Goal: Task Accomplishment & Management: Manage account settings

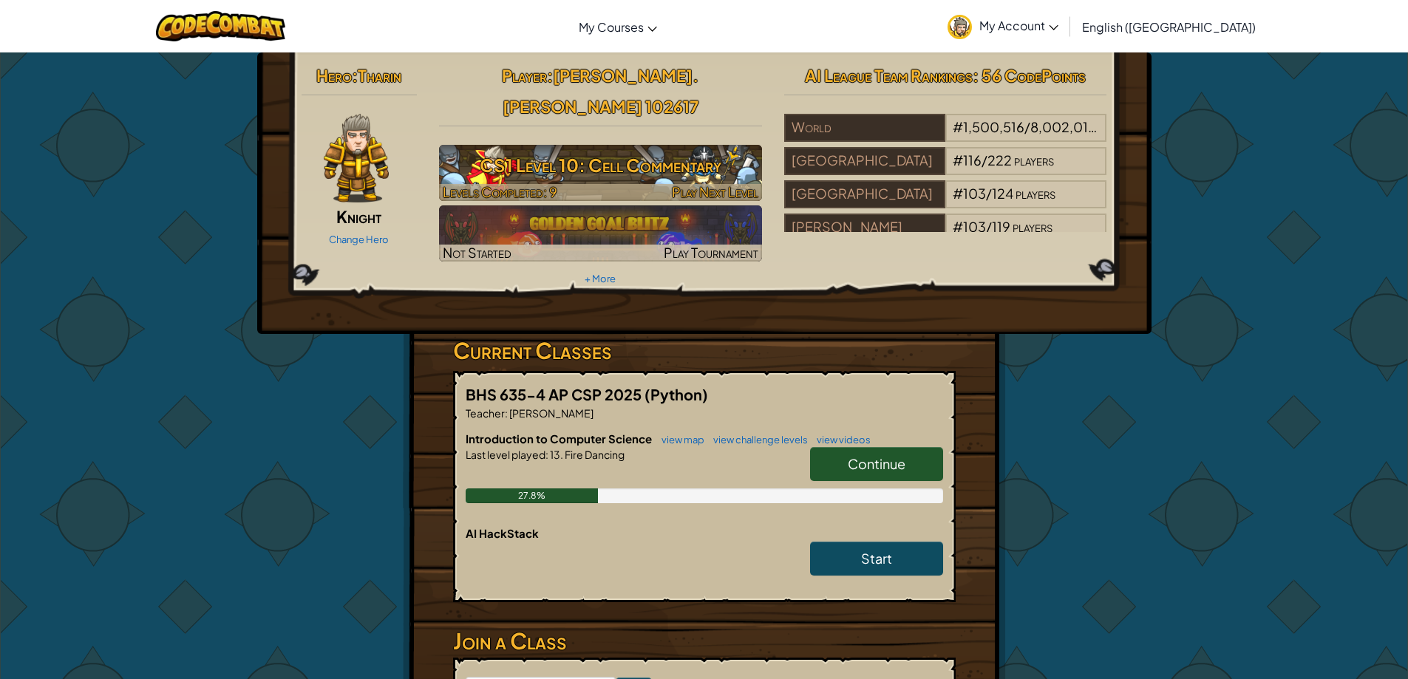
click at [733, 149] on h3 "CS1 Level 10: Cell Commentary" at bounding box center [600, 165] width 323 height 33
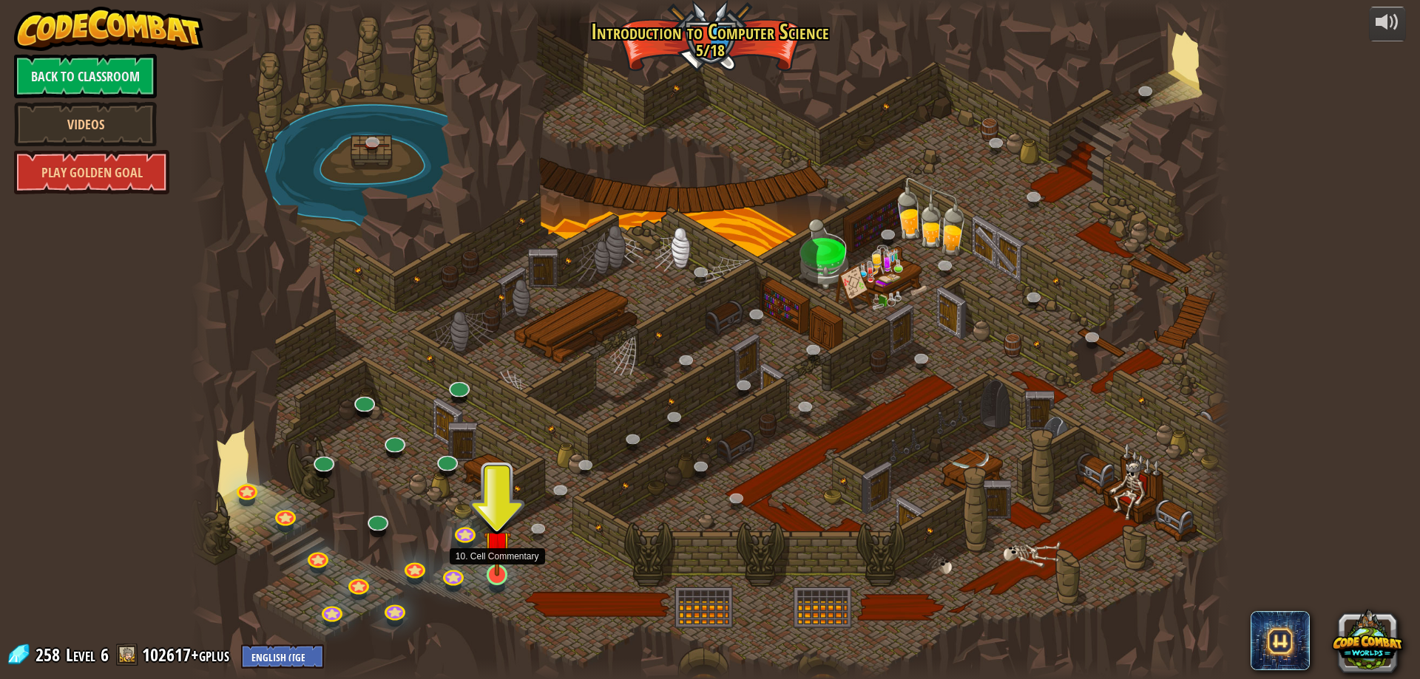
click at [506, 567] on img at bounding box center [498, 545] width 28 height 64
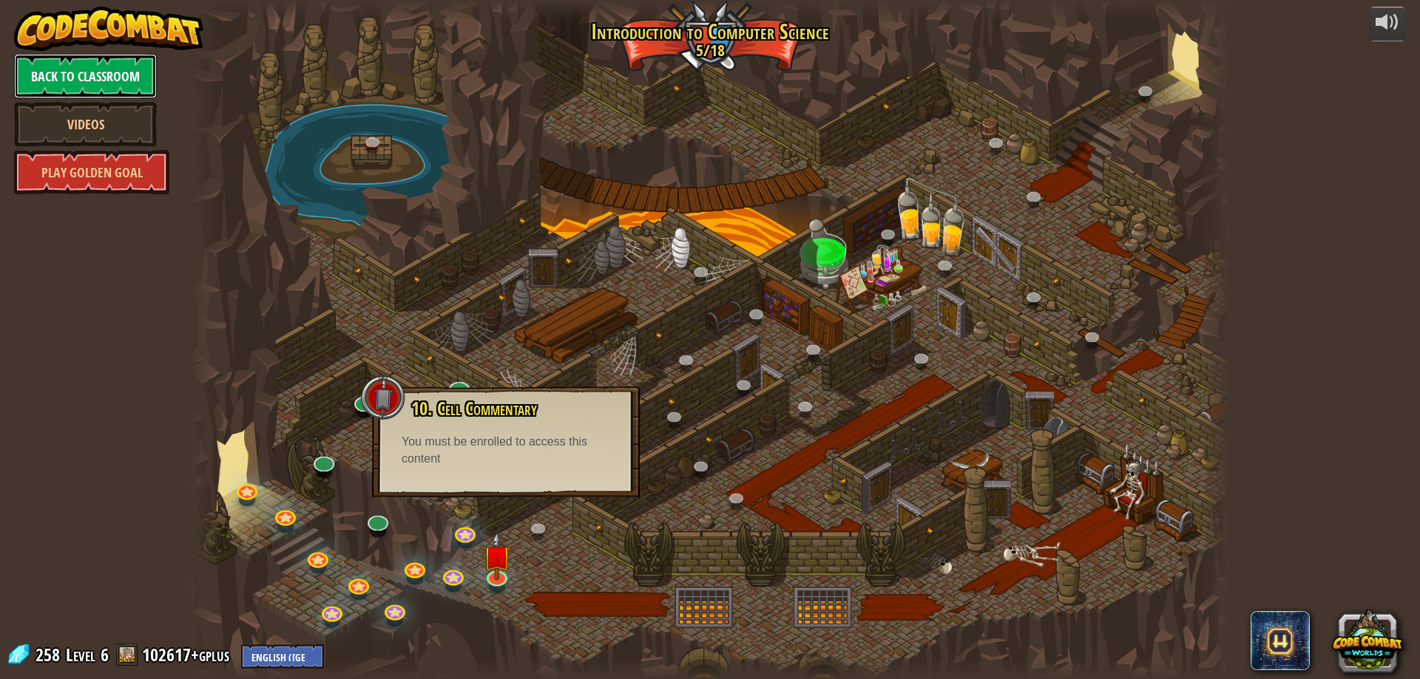
click at [84, 71] on link "Back to Classroom" at bounding box center [85, 76] width 143 height 44
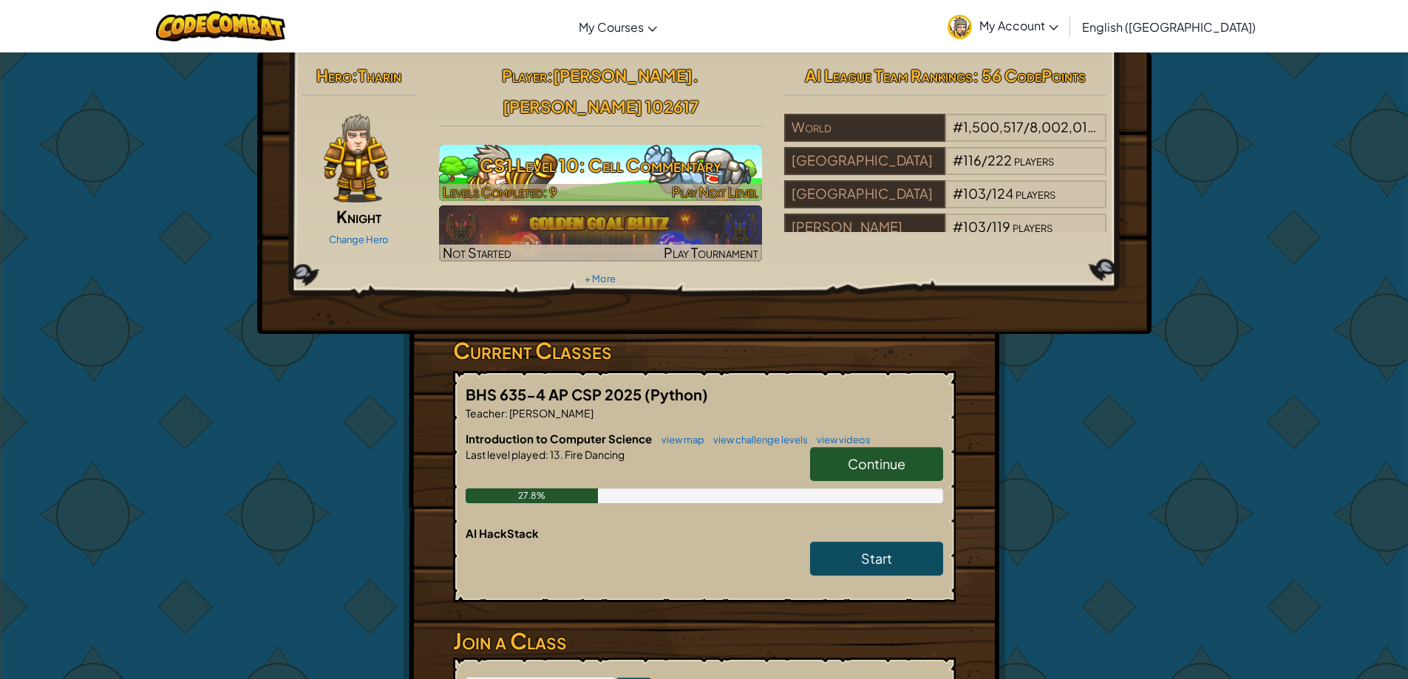
click at [522, 149] on h3 "CS1 Level 10: Cell Commentary" at bounding box center [600, 165] width 323 height 33
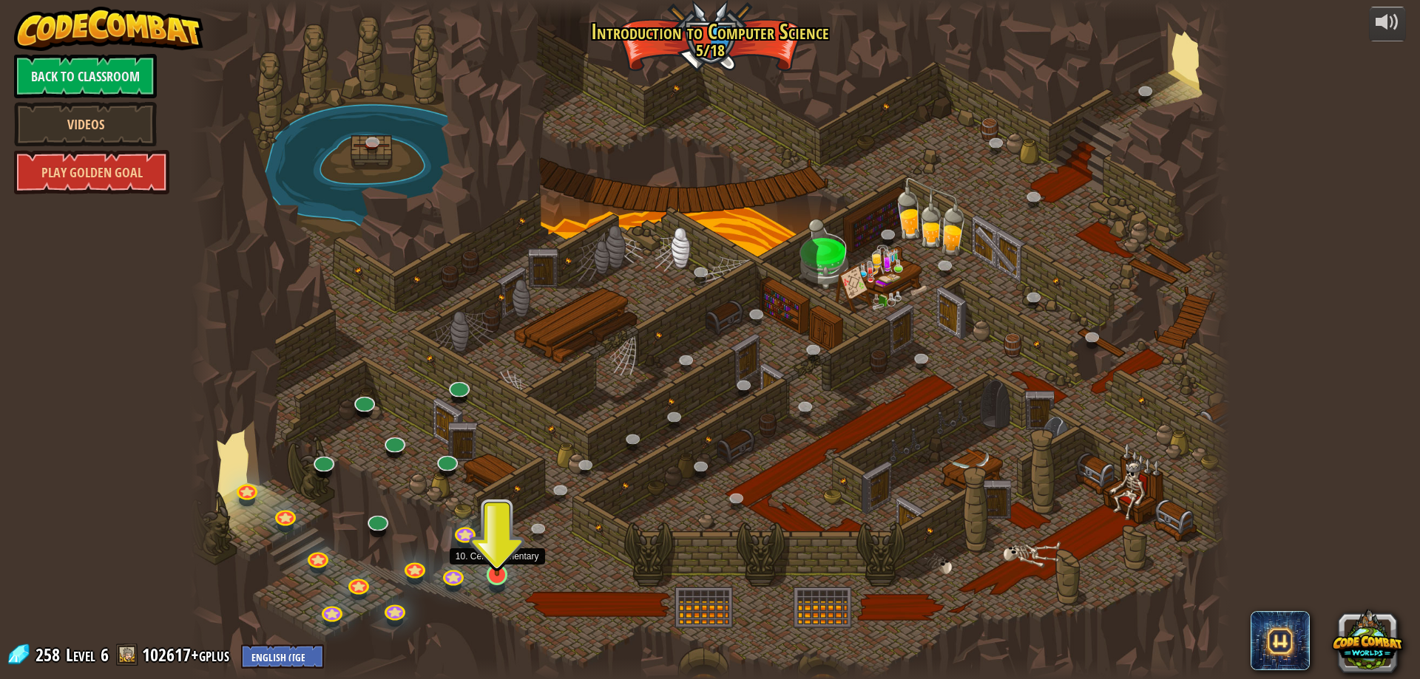
click at [503, 575] on img at bounding box center [498, 545] width 28 height 64
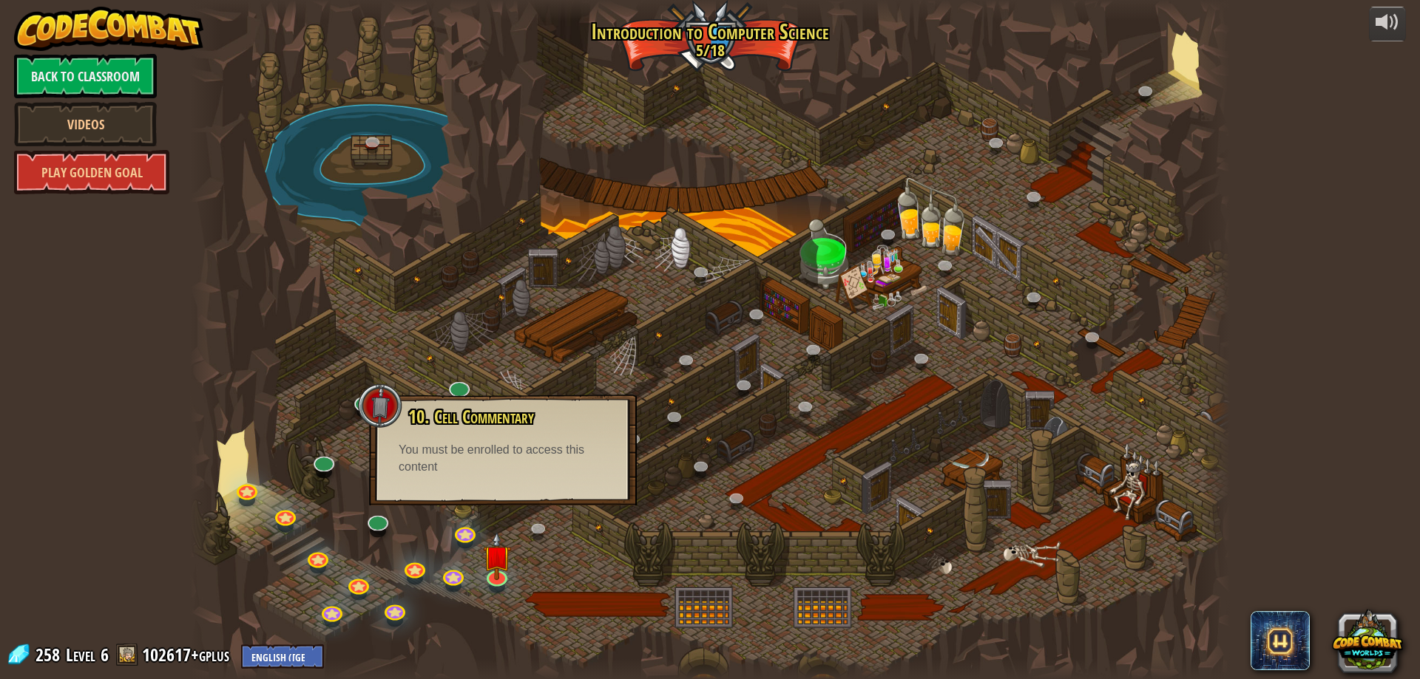
click at [538, 544] on div at bounding box center [710, 339] width 1040 height 679
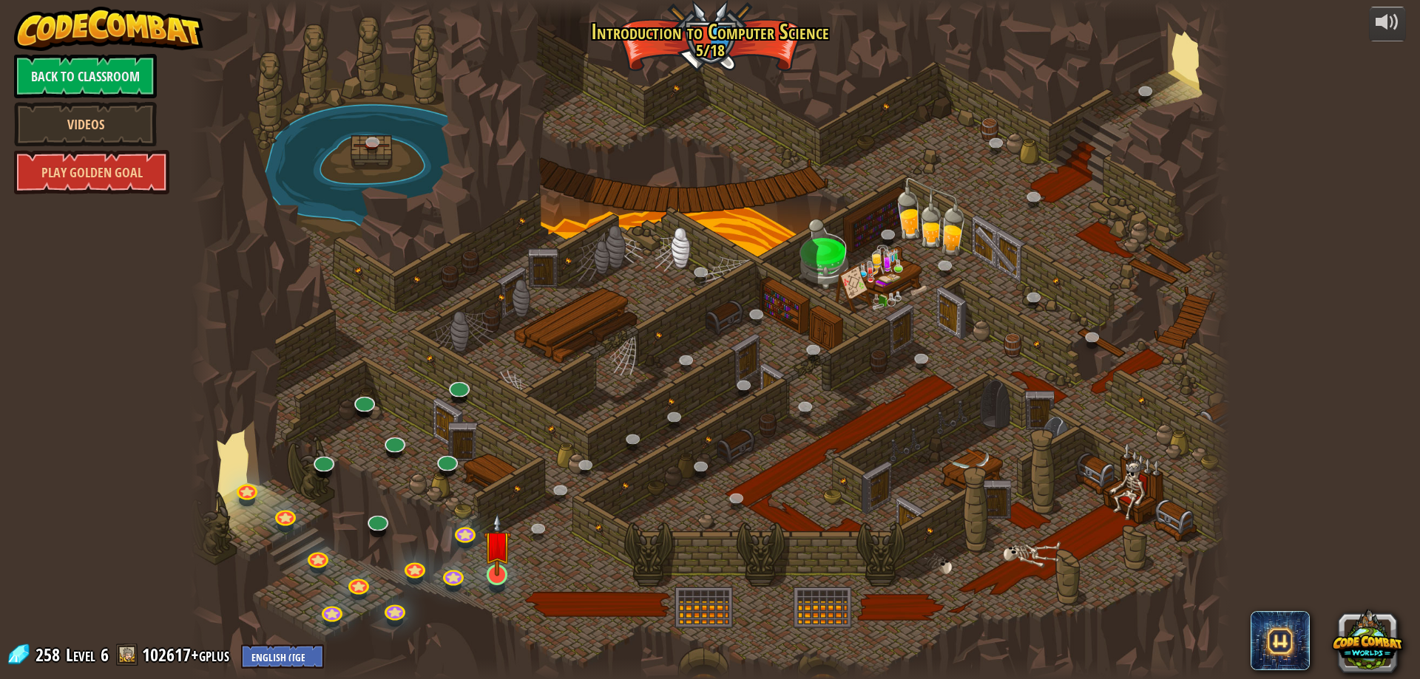
click at [494, 575] on img at bounding box center [498, 545] width 28 height 64
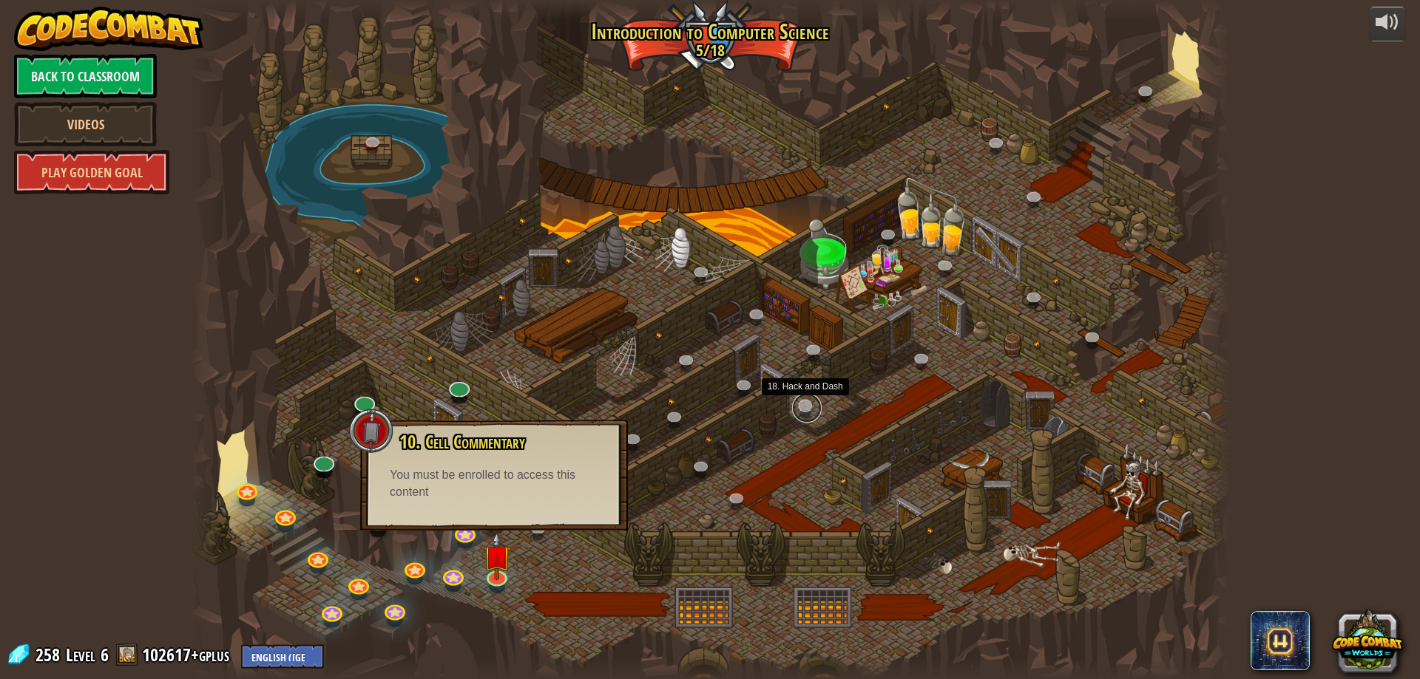
click at [799, 407] on link at bounding box center [807, 408] width 30 height 30
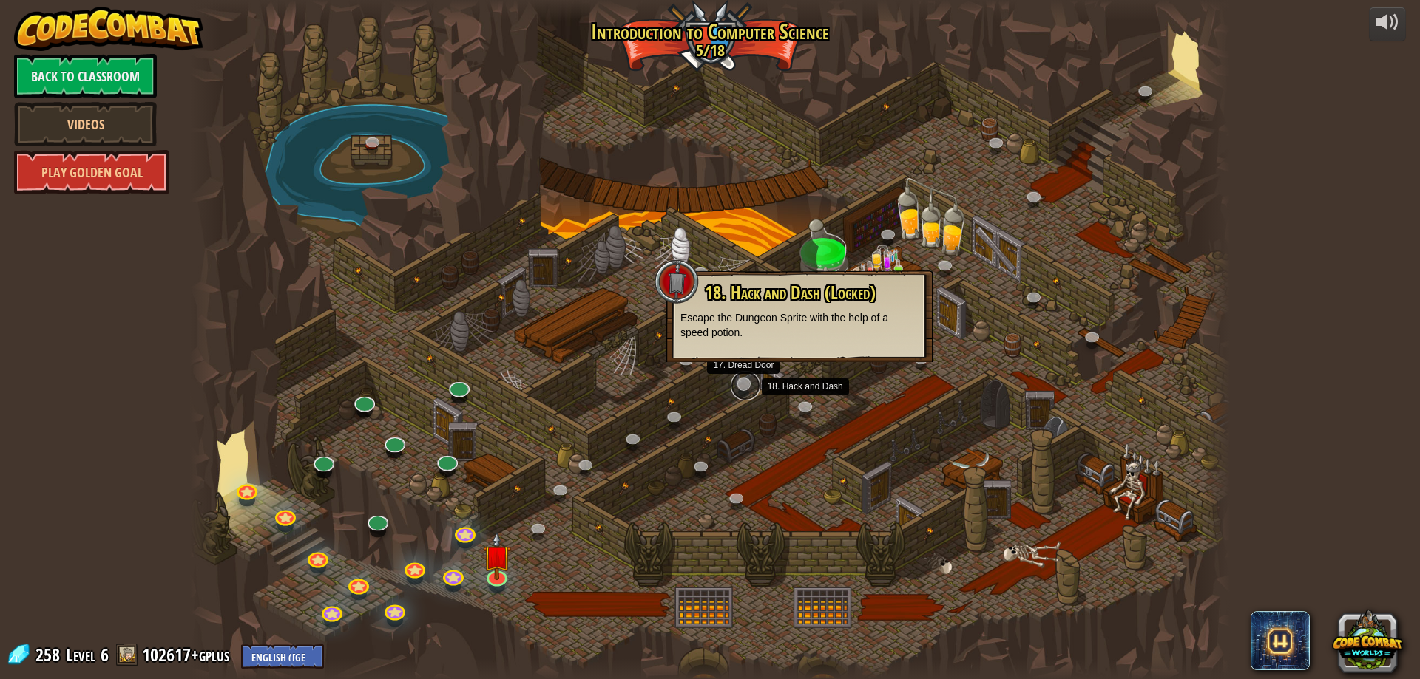
click at [735, 386] on link at bounding box center [745, 386] width 30 height 30
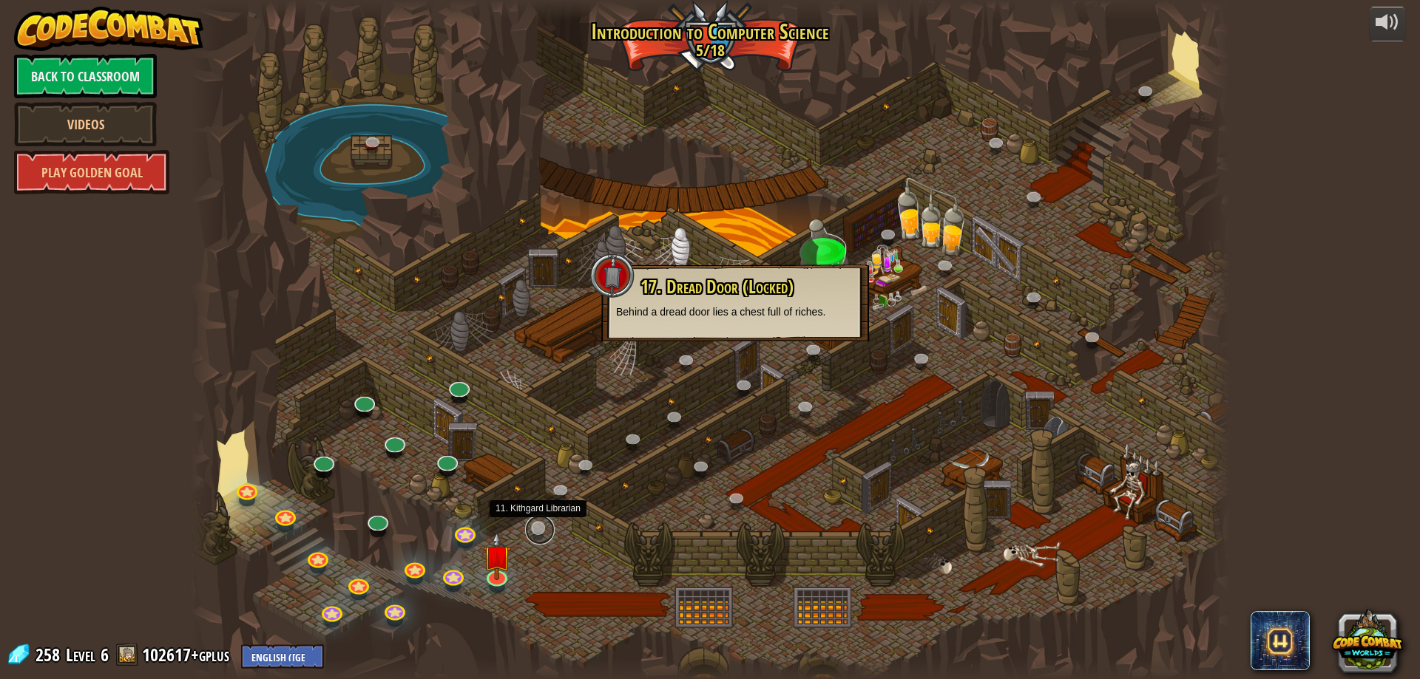
click at [537, 532] on link at bounding box center [540, 530] width 30 height 30
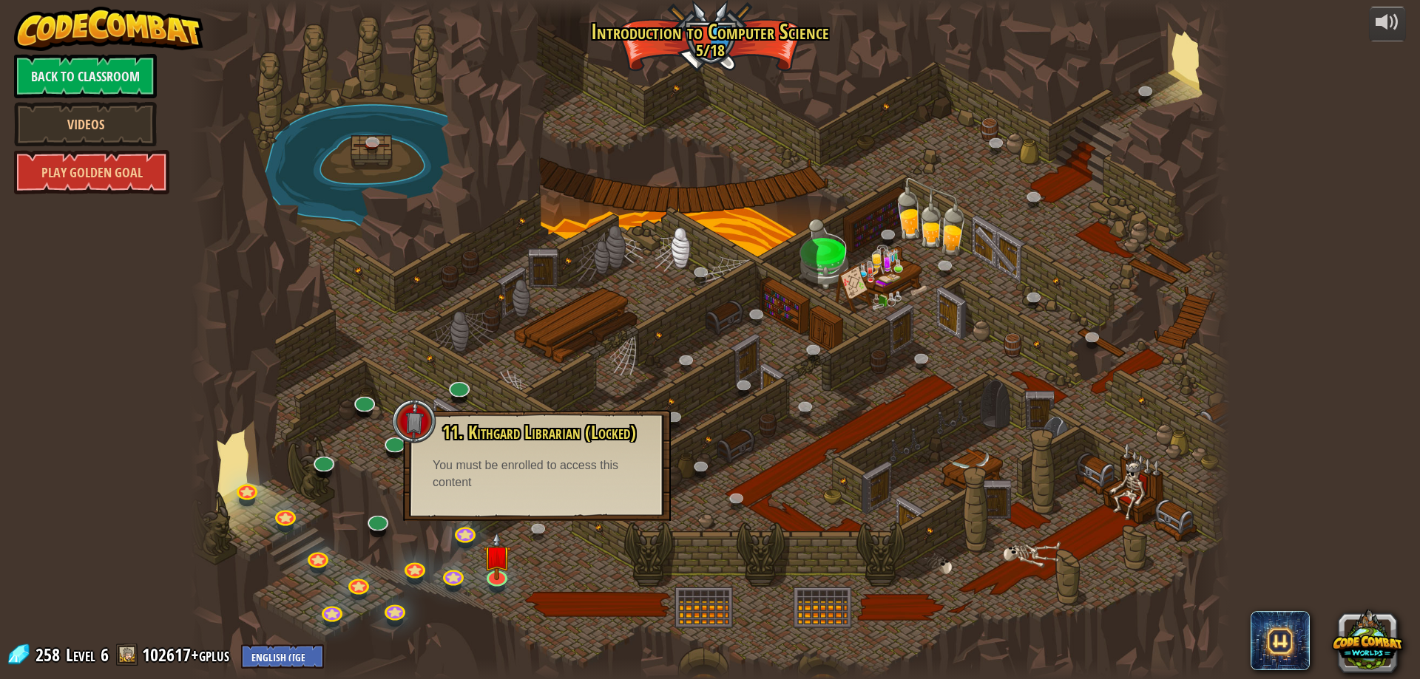
drag, startPoint x: 507, startPoint y: 519, endPoint x: 512, endPoint y: 506, distance: 13.3
click at [512, 506] on div "11. Kithgard Librarian (Locked) Seek help from a friendly Librarian! You must b…" at bounding box center [537, 465] width 268 height 111
click at [465, 378] on link at bounding box center [458, 385] width 30 height 30
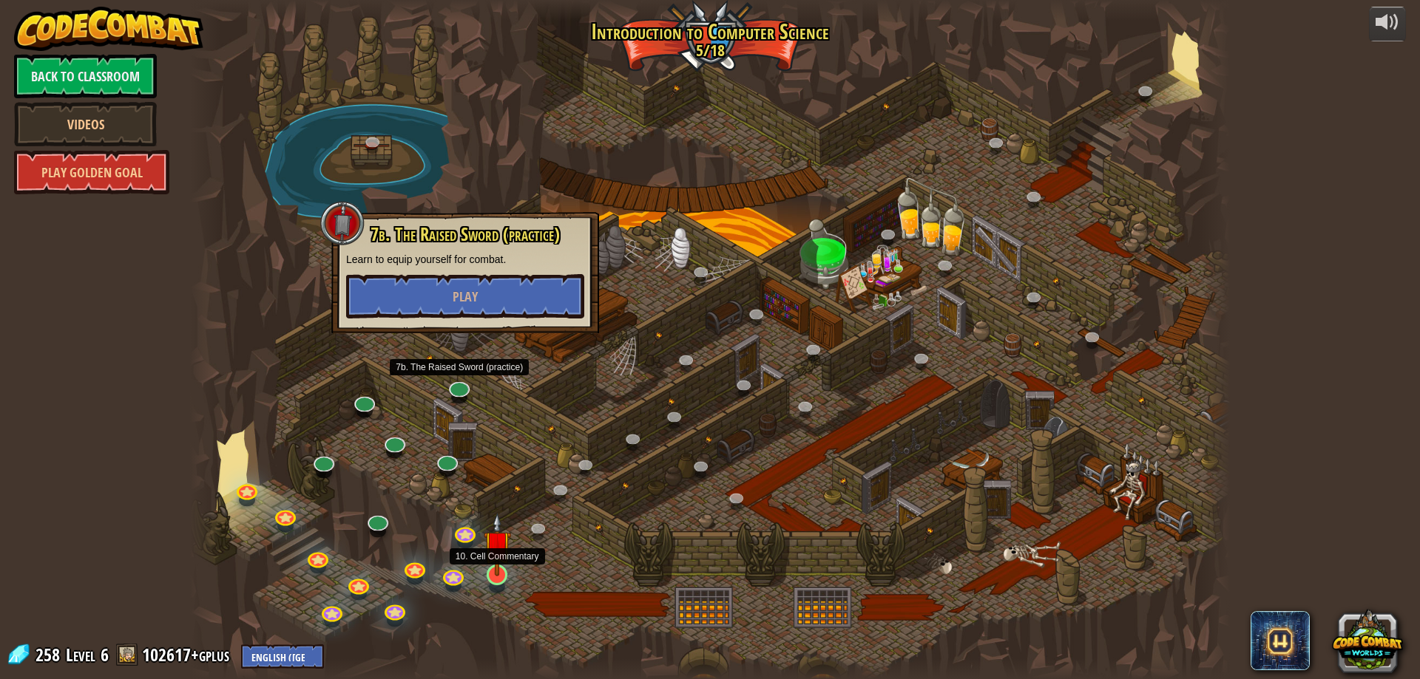
click at [487, 568] on img at bounding box center [498, 545] width 28 height 64
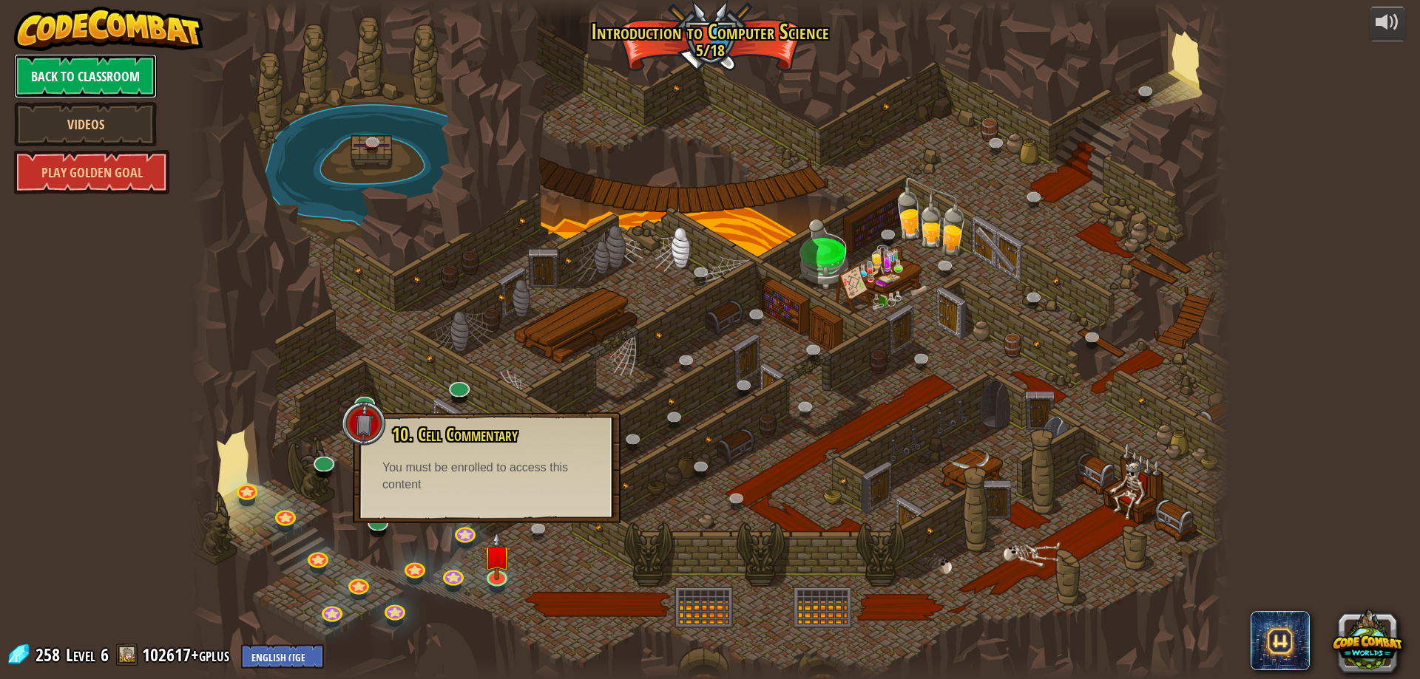
click at [127, 72] on link "Back to Classroom" at bounding box center [85, 76] width 143 height 44
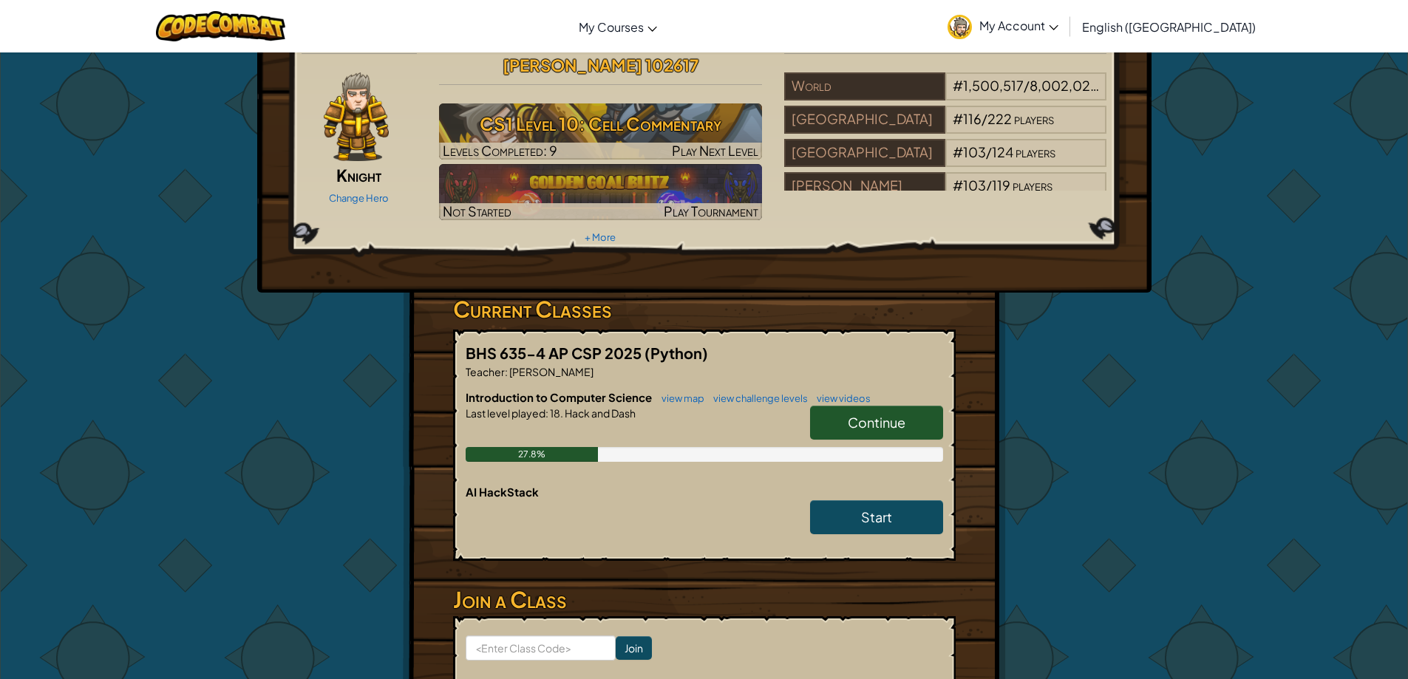
scroll to position [74, 0]
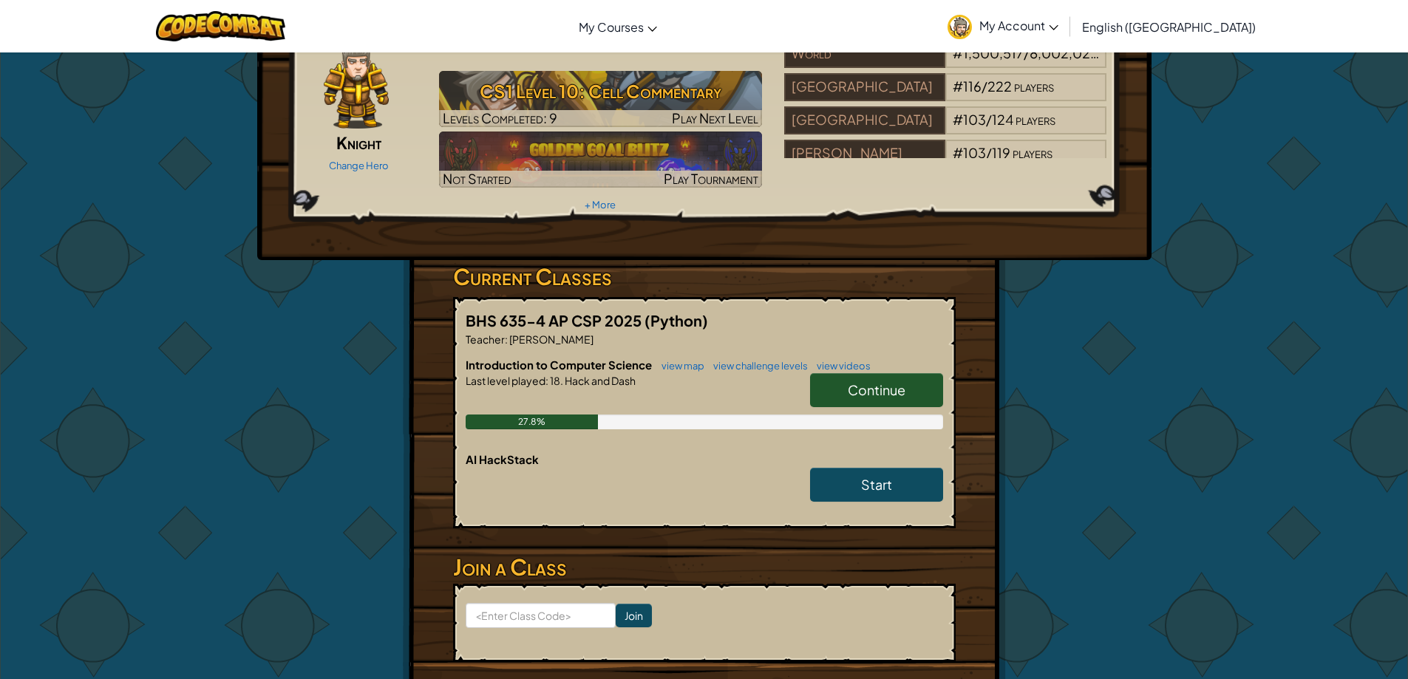
click at [886, 382] on span "Continue" at bounding box center [877, 390] width 58 height 17
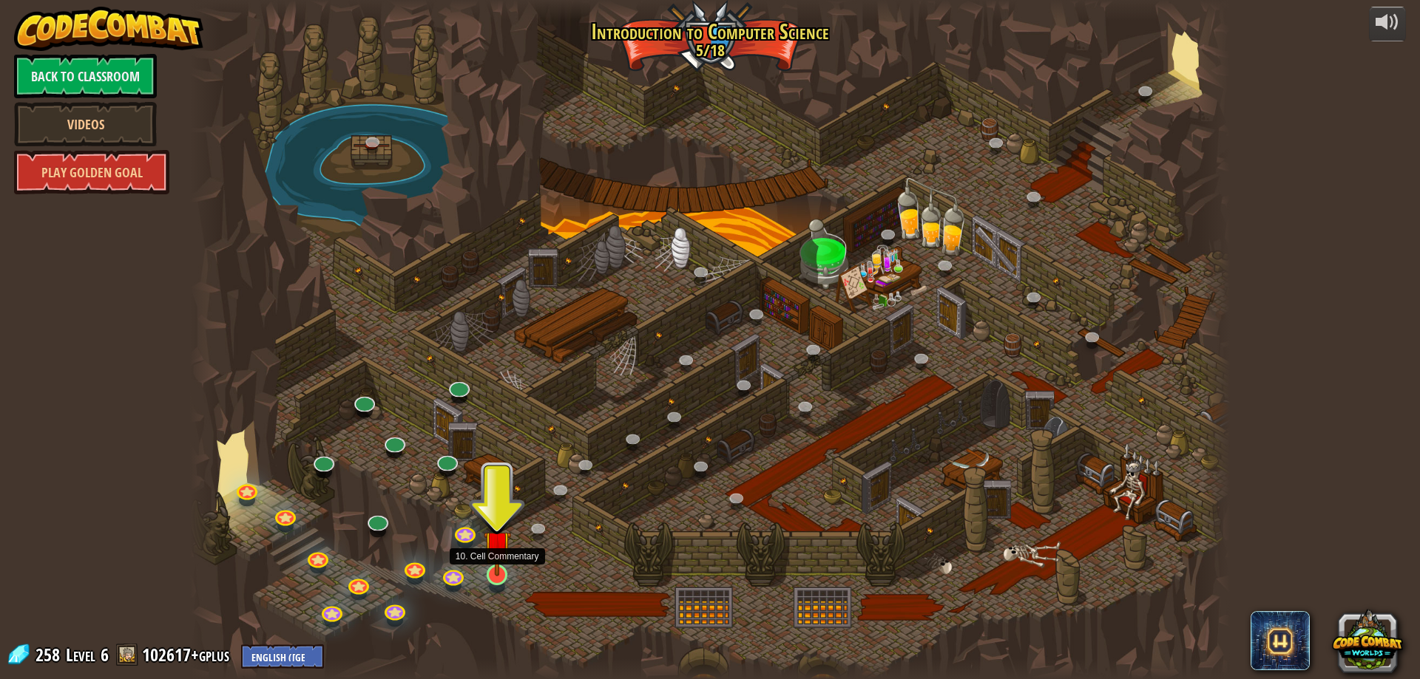
click at [505, 572] on img at bounding box center [498, 545] width 28 height 64
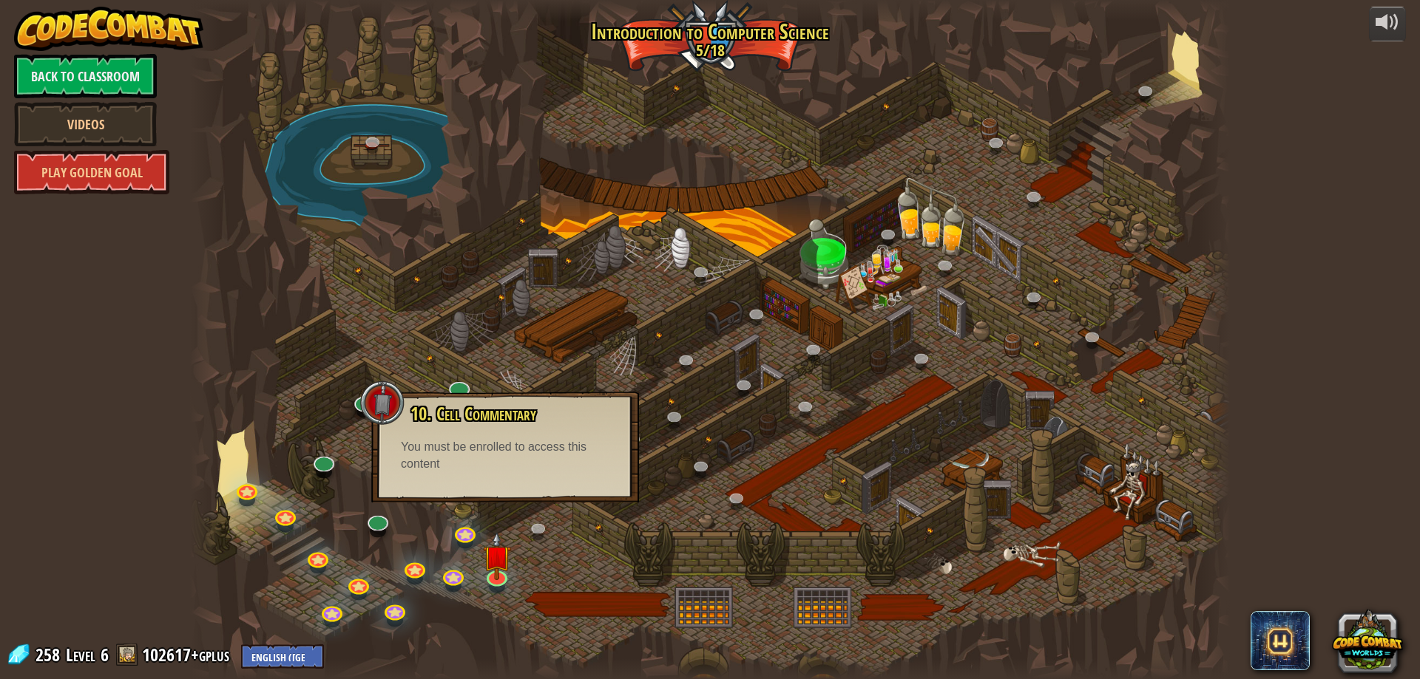
click at [585, 365] on div at bounding box center [710, 339] width 1040 height 679
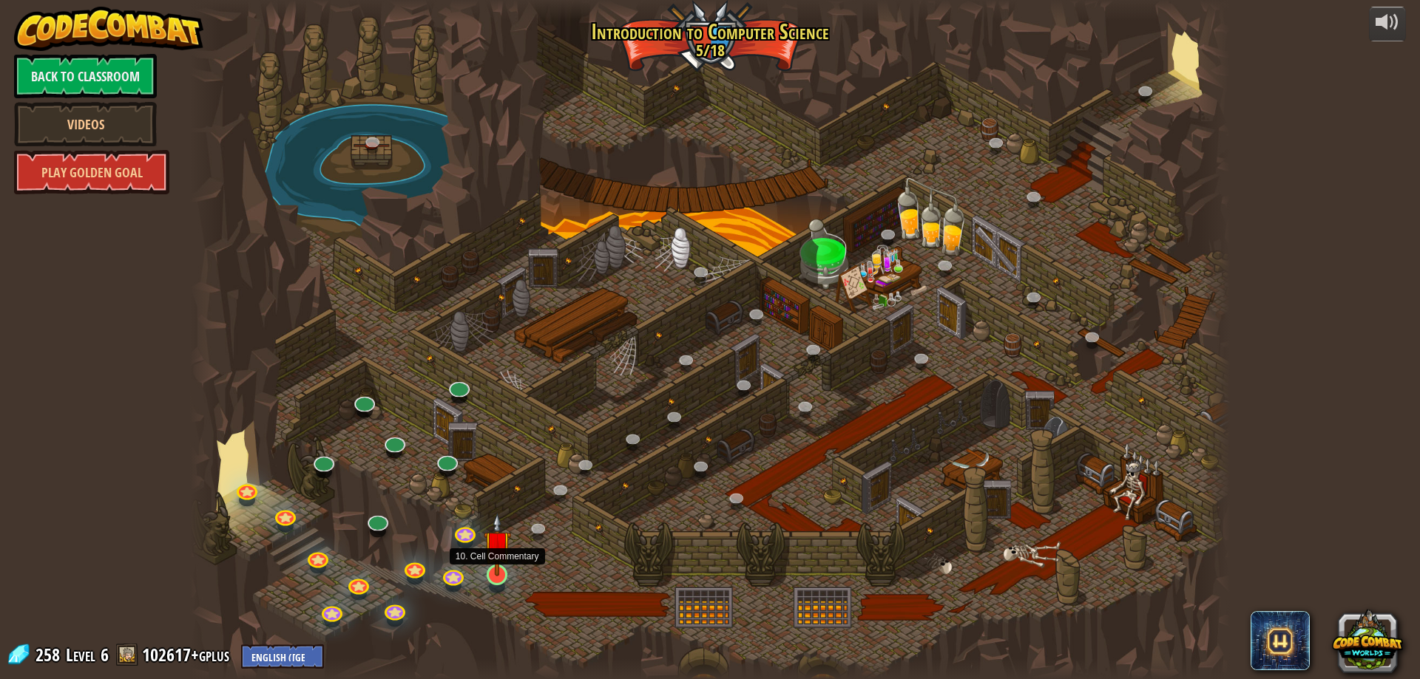
click at [489, 576] on img at bounding box center [498, 545] width 28 height 64
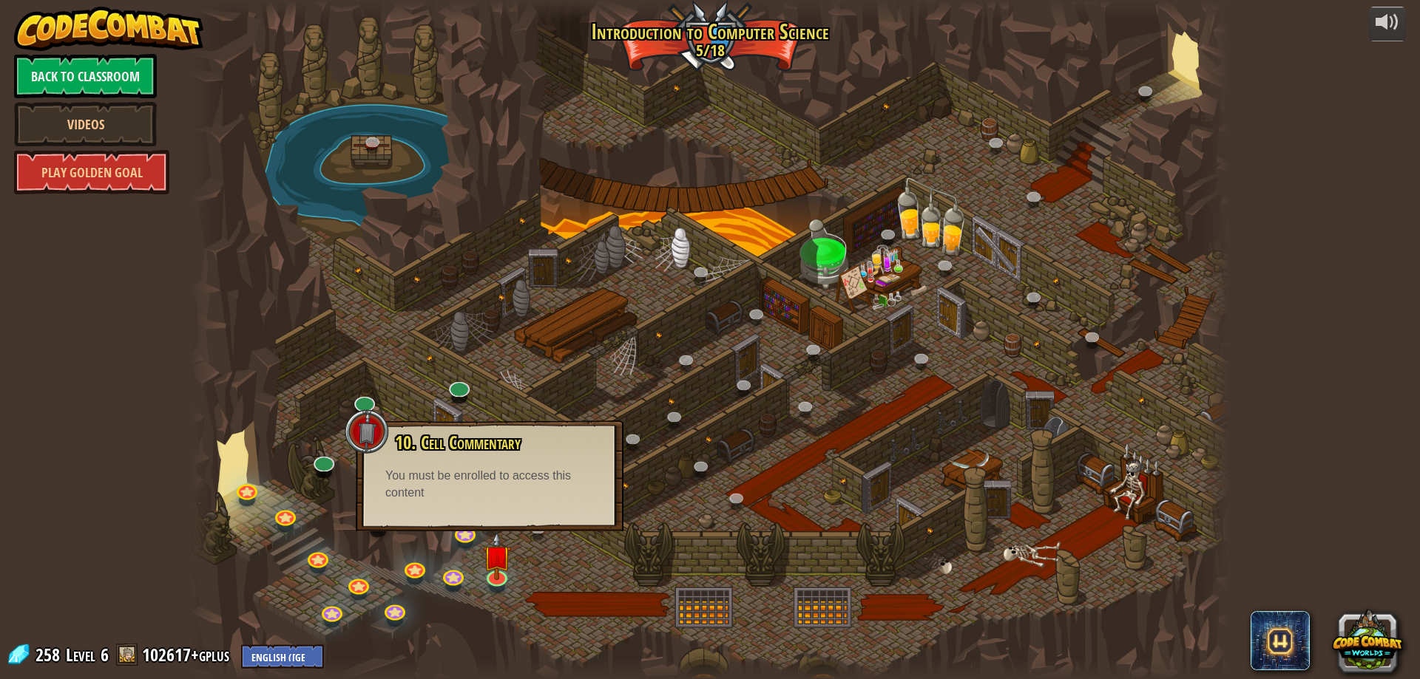
click at [575, 575] on div at bounding box center [710, 339] width 1040 height 679
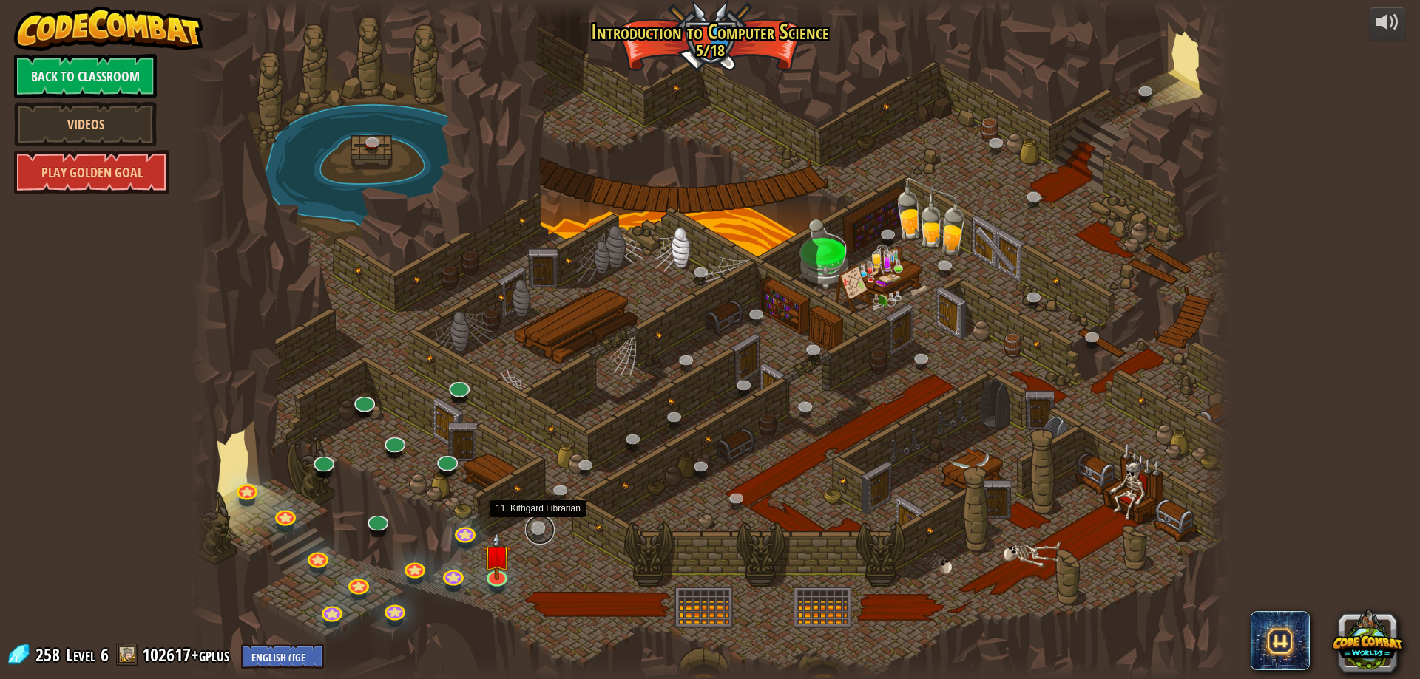
click at [538, 529] on link at bounding box center [540, 530] width 30 height 30
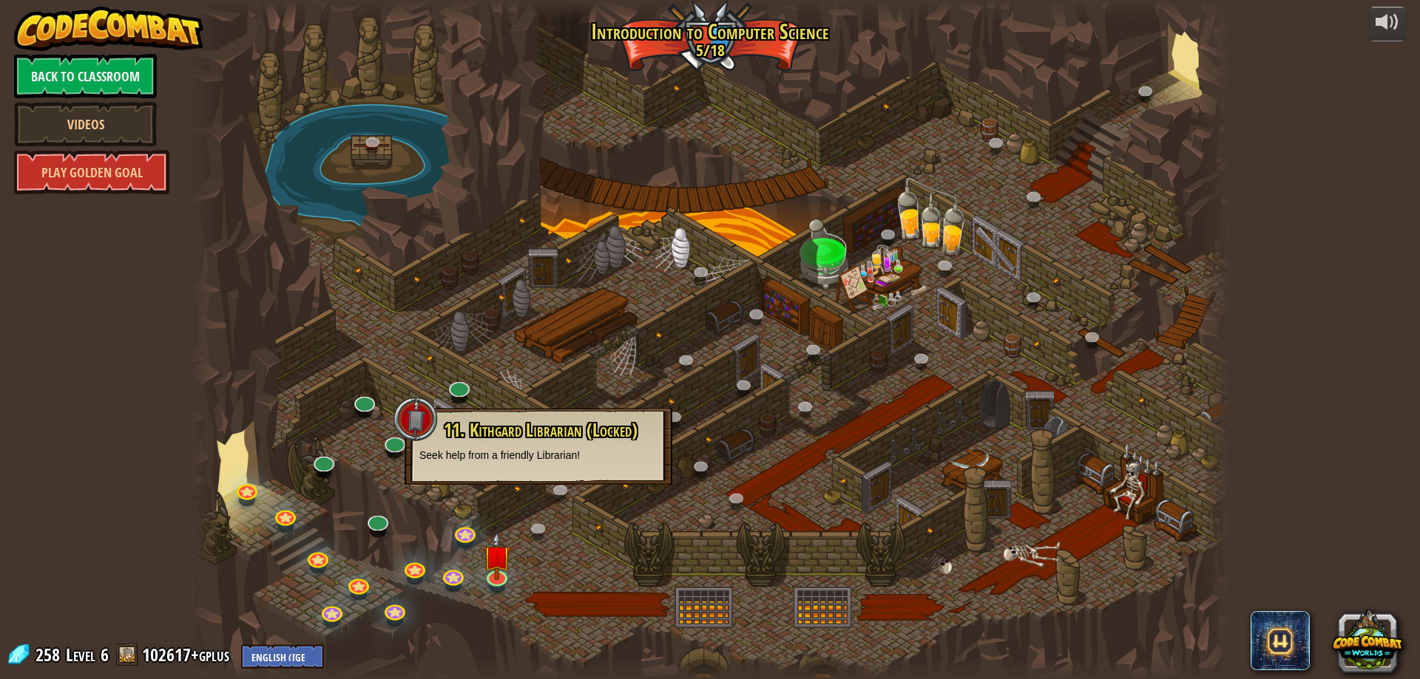
click at [546, 573] on div at bounding box center [710, 339] width 1040 height 679
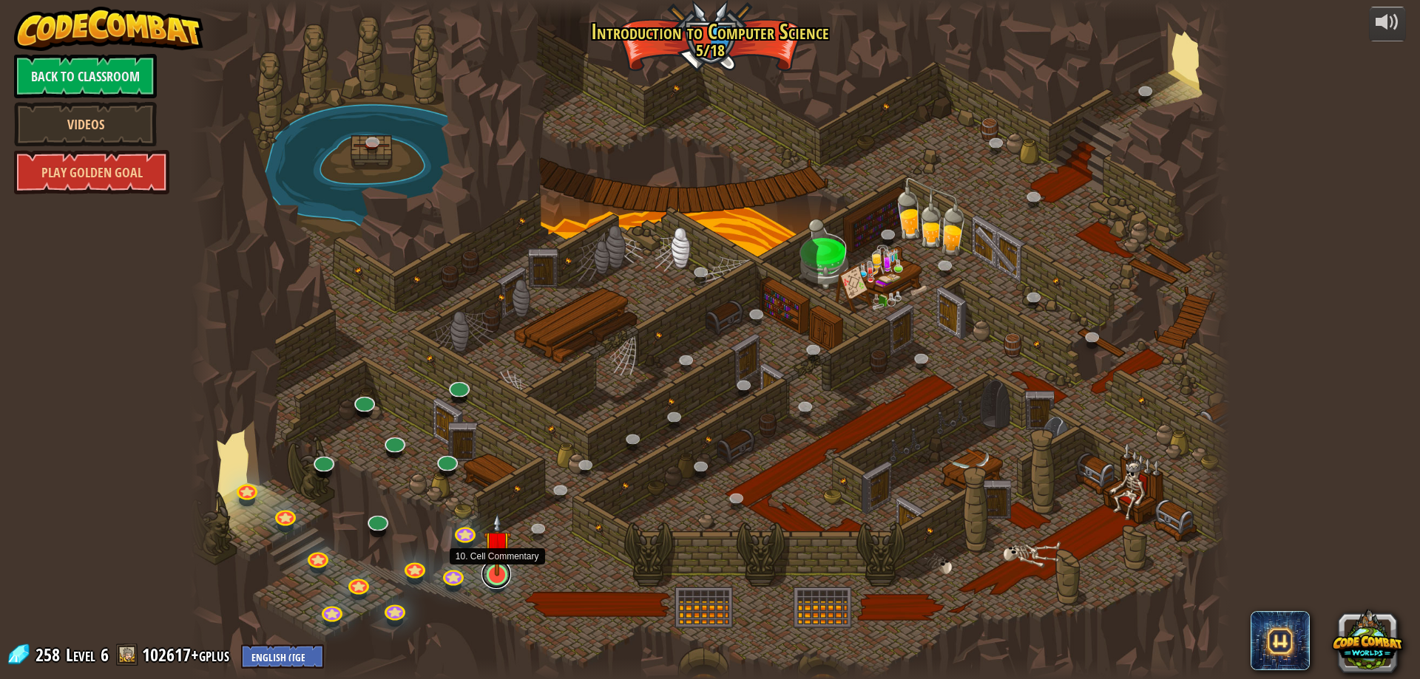
click at [492, 580] on link at bounding box center [496, 575] width 30 height 30
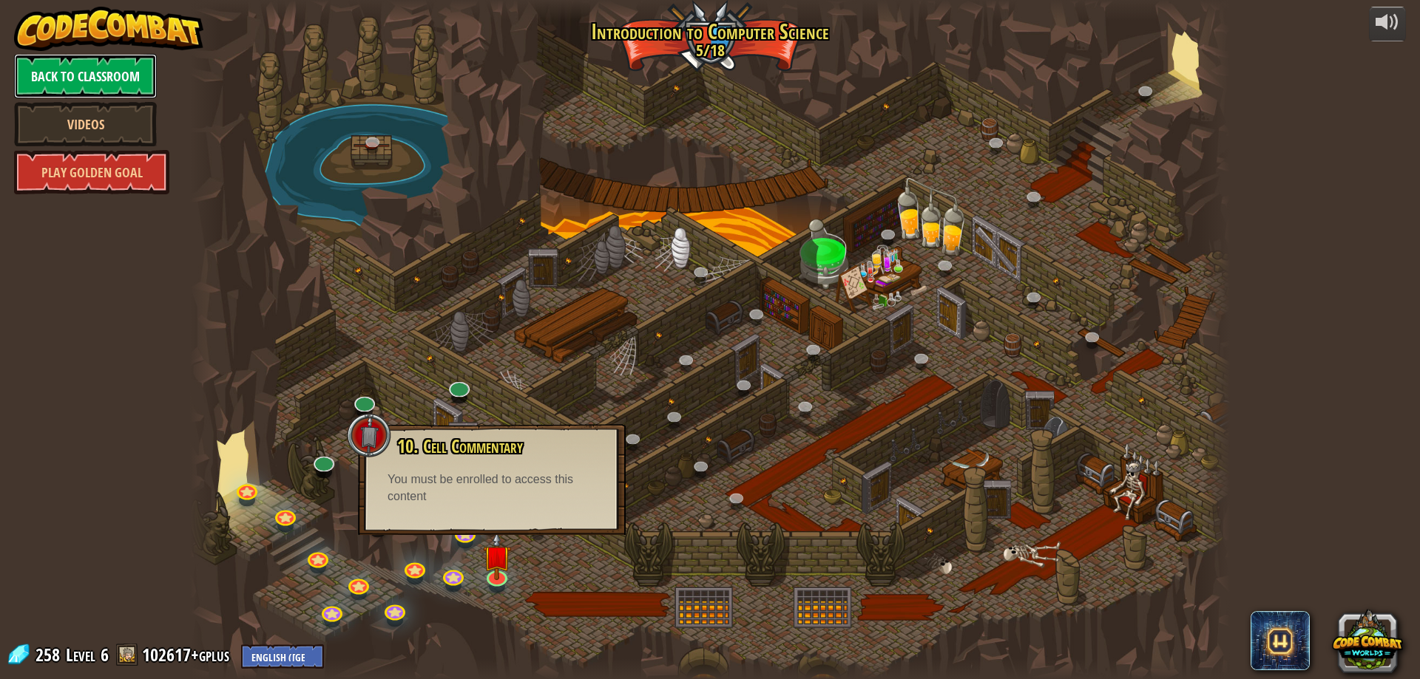
click at [59, 71] on link "Back to Classroom" at bounding box center [85, 76] width 143 height 44
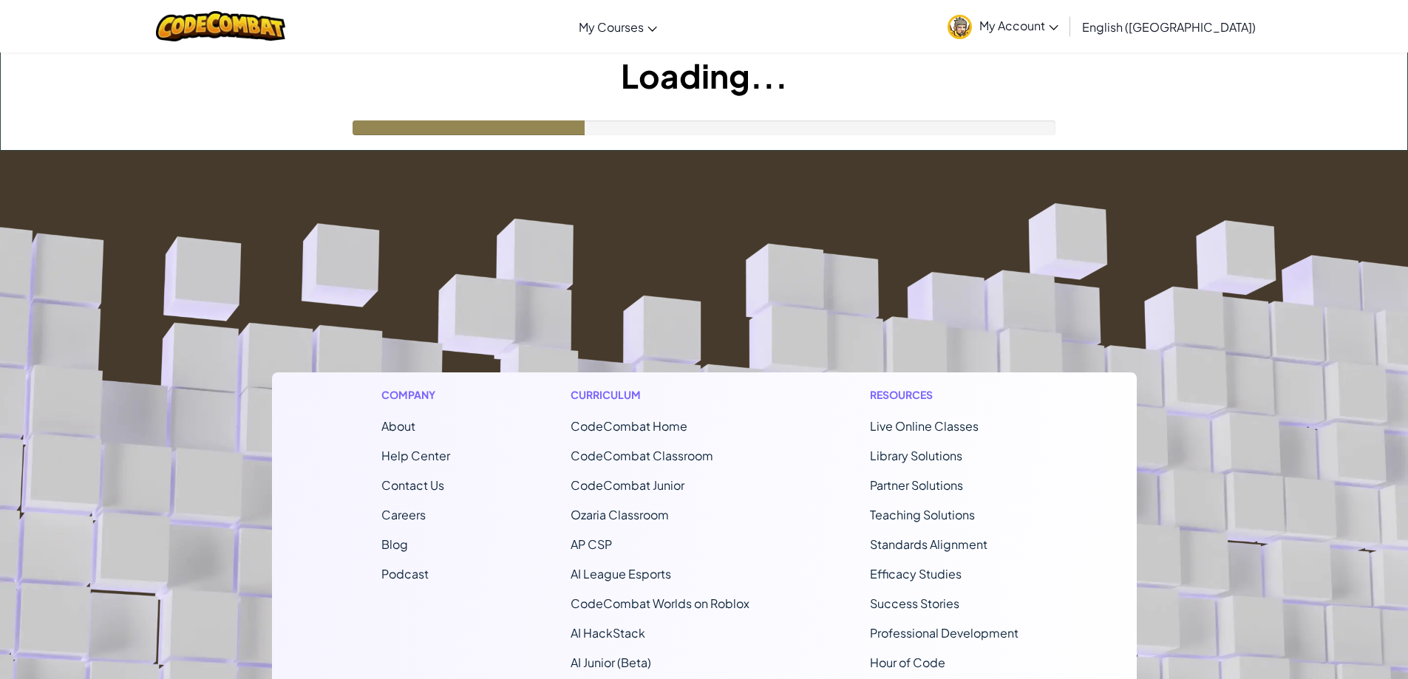
click at [1059, 31] on span "My Account" at bounding box center [1019, 26] width 79 height 16
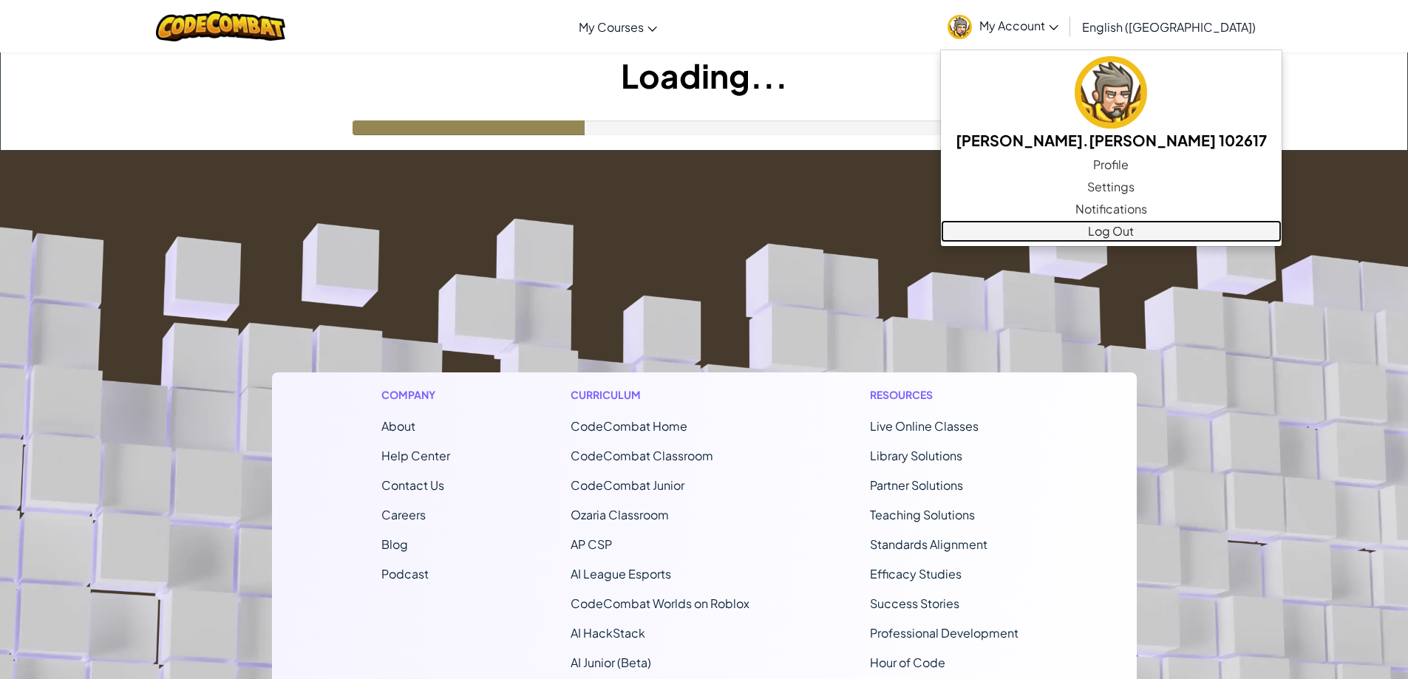
click at [1108, 226] on link "Log Out" at bounding box center [1111, 231] width 341 height 22
